Goal: Find specific page/section: Find specific page/section

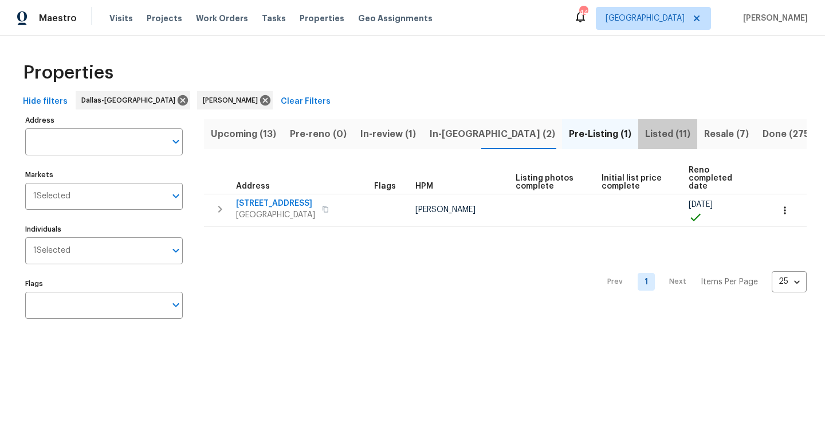
click at [645, 132] on span "Listed (11)" at bounding box center [667, 134] width 45 height 16
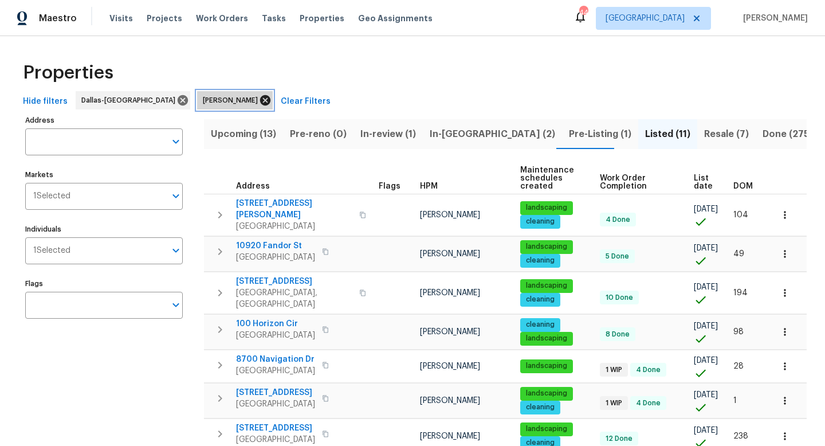
click at [259, 98] on icon at bounding box center [265, 100] width 13 height 13
